Goal: Check status

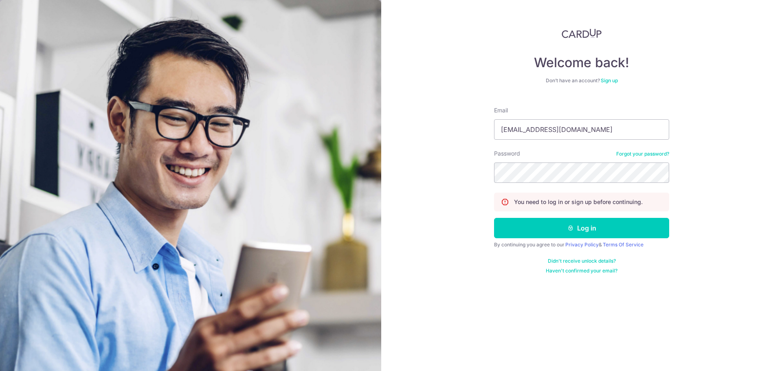
click at [585, 226] on button "Log in" at bounding box center [581, 228] width 175 height 20
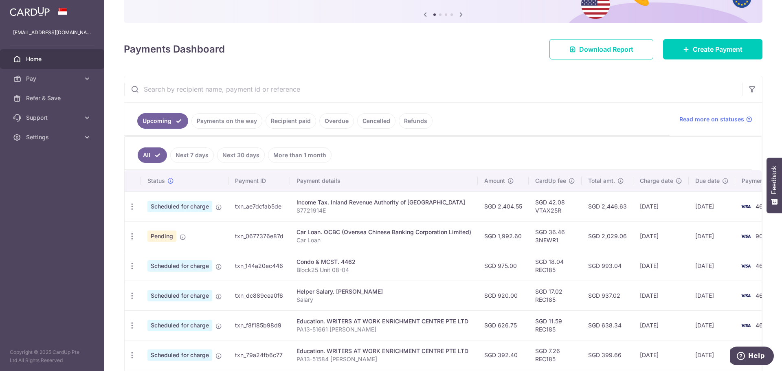
click at [286, 119] on link "Recipient paid" at bounding box center [290, 120] width 50 height 15
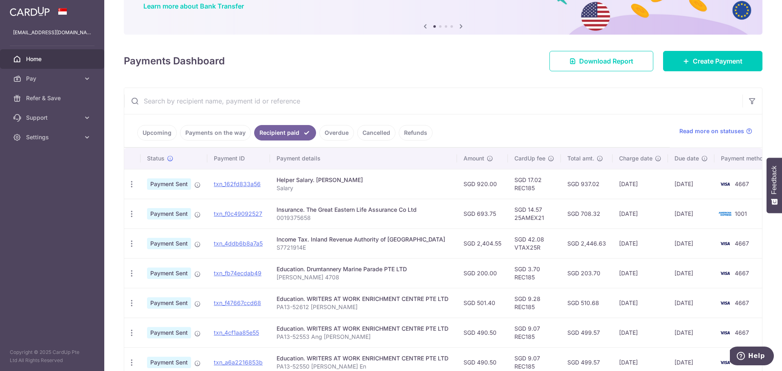
scroll to position [81, 0]
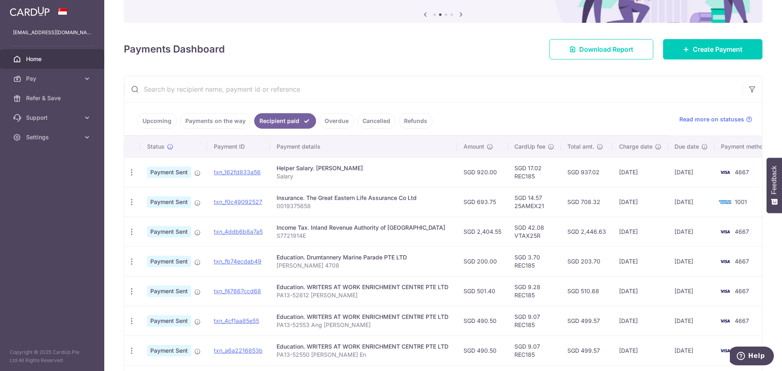
click at [221, 117] on link "Payments on the way" at bounding box center [215, 120] width 71 height 15
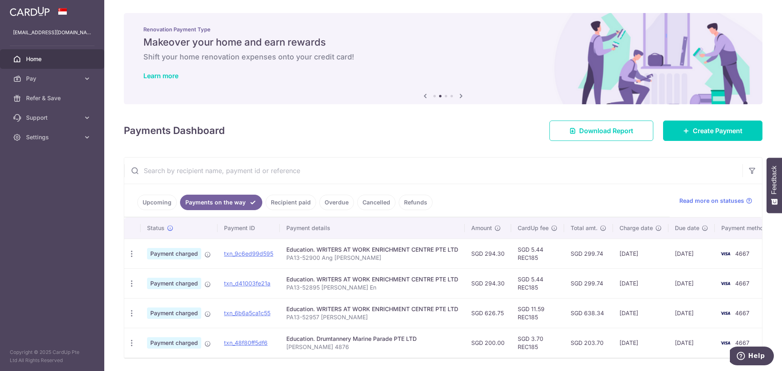
scroll to position [30, 0]
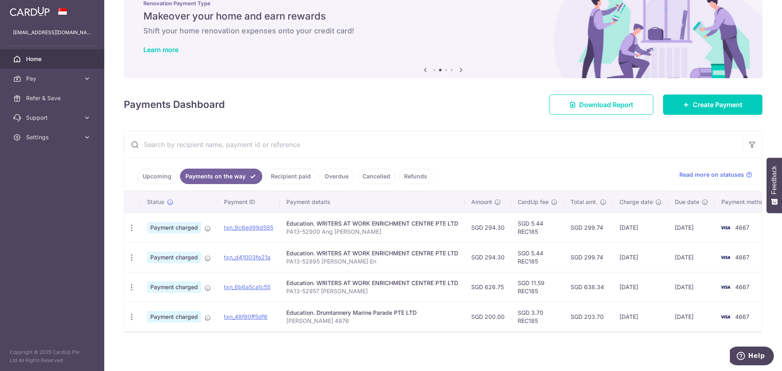
drag, startPoint x: 484, startPoint y: 224, endPoint x: 506, endPoint y: 224, distance: 22.4
click at [506, 224] on td "SGD 294.30" at bounding box center [488, 228] width 46 height 30
copy td "294.30"
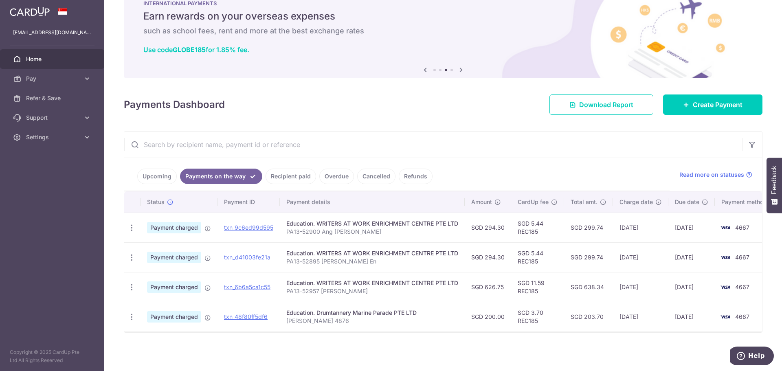
drag, startPoint x: 485, startPoint y: 282, endPoint x: 504, endPoint y: 283, distance: 19.6
click at [504, 283] on td "SGD 626.75" at bounding box center [488, 287] width 46 height 30
copy td "626.75"
drag, startPoint x: 31, startPoint y: 56, endPoint x: 37, endPoint y: 56, distance: 5.7
click at [31, 56] on span "Home" at bounding box center [53, 59] width 54 height 8
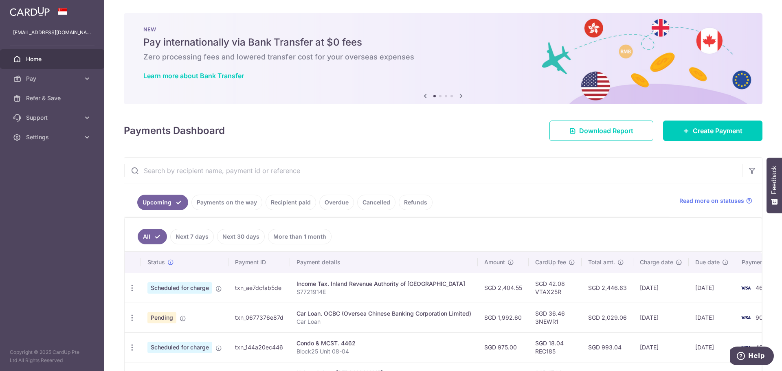
click at [458, 95] on icon at bounding box center [461, 96] width 10 height 10
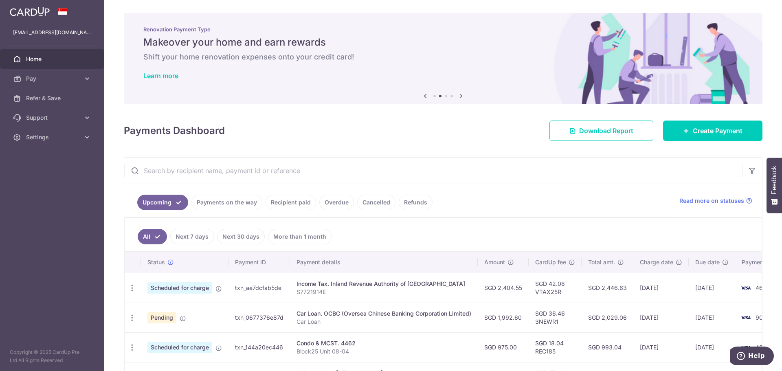
click at [458, 95] on icon at bounding box center [461, 96] width 10 height 10
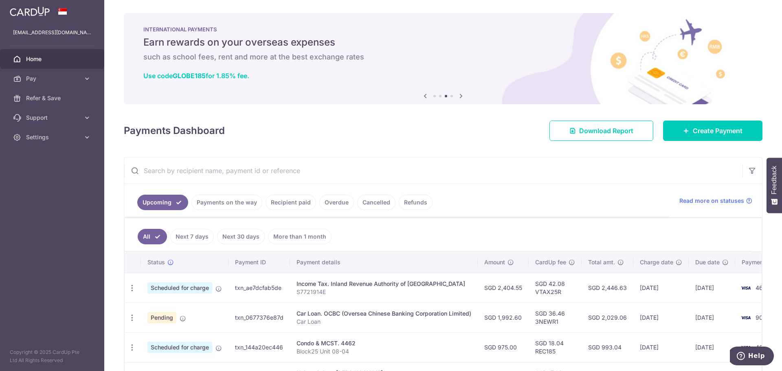
click at [460, 95] on icon at bounding box center [461, 96] width 10 height 10
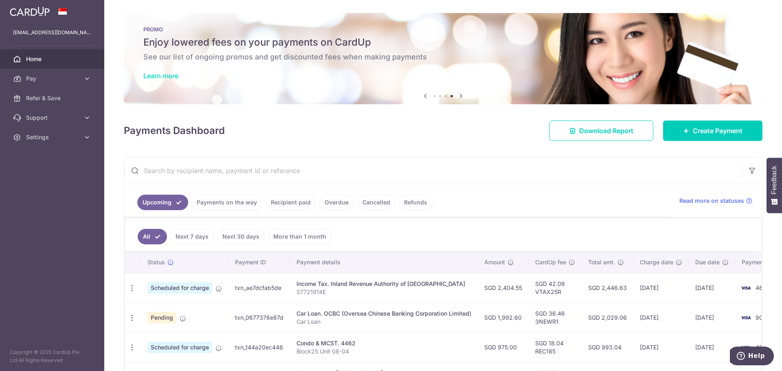
click at [171, 74] on link "Learn more" at bounding box center [160, 76] width 35 height 8
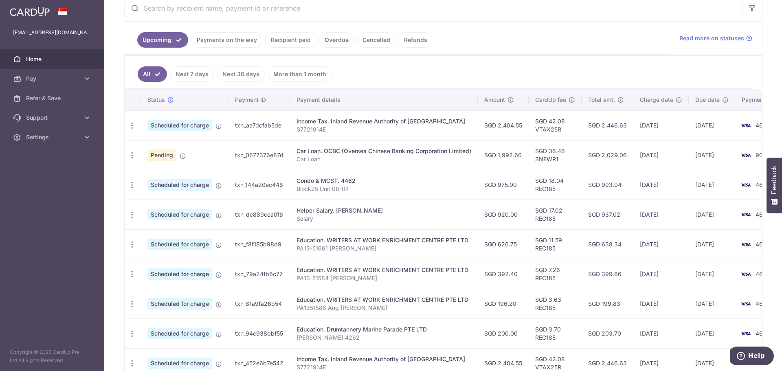
scroll to position [263, 0]
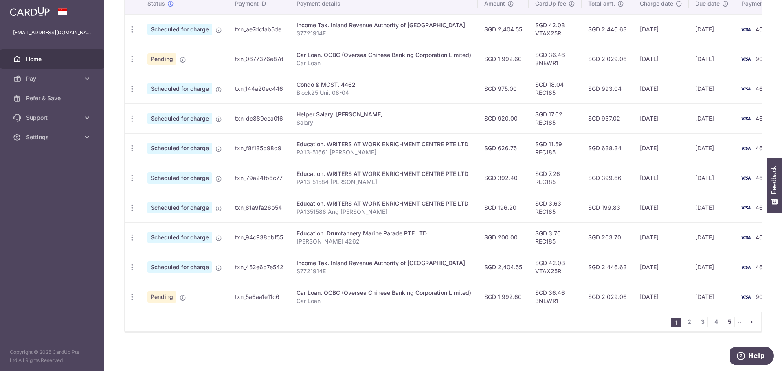
click at [724, 322] on link "5" at bounding box center [729, 322] width 10 height 10
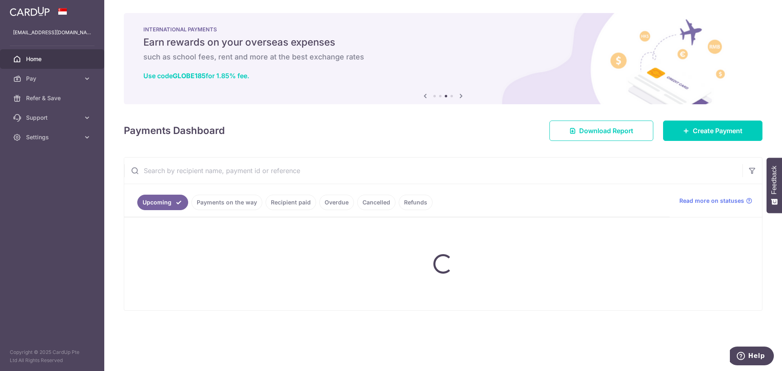
scroll to position [0, 0]
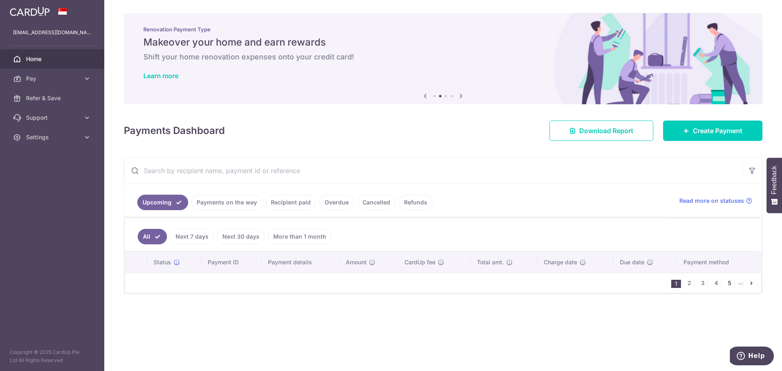
click at [726, 283] on link "5" at bounding box center [729, 283] width 10 height 10
